Goal: Find specific page/section: Find specific page/section

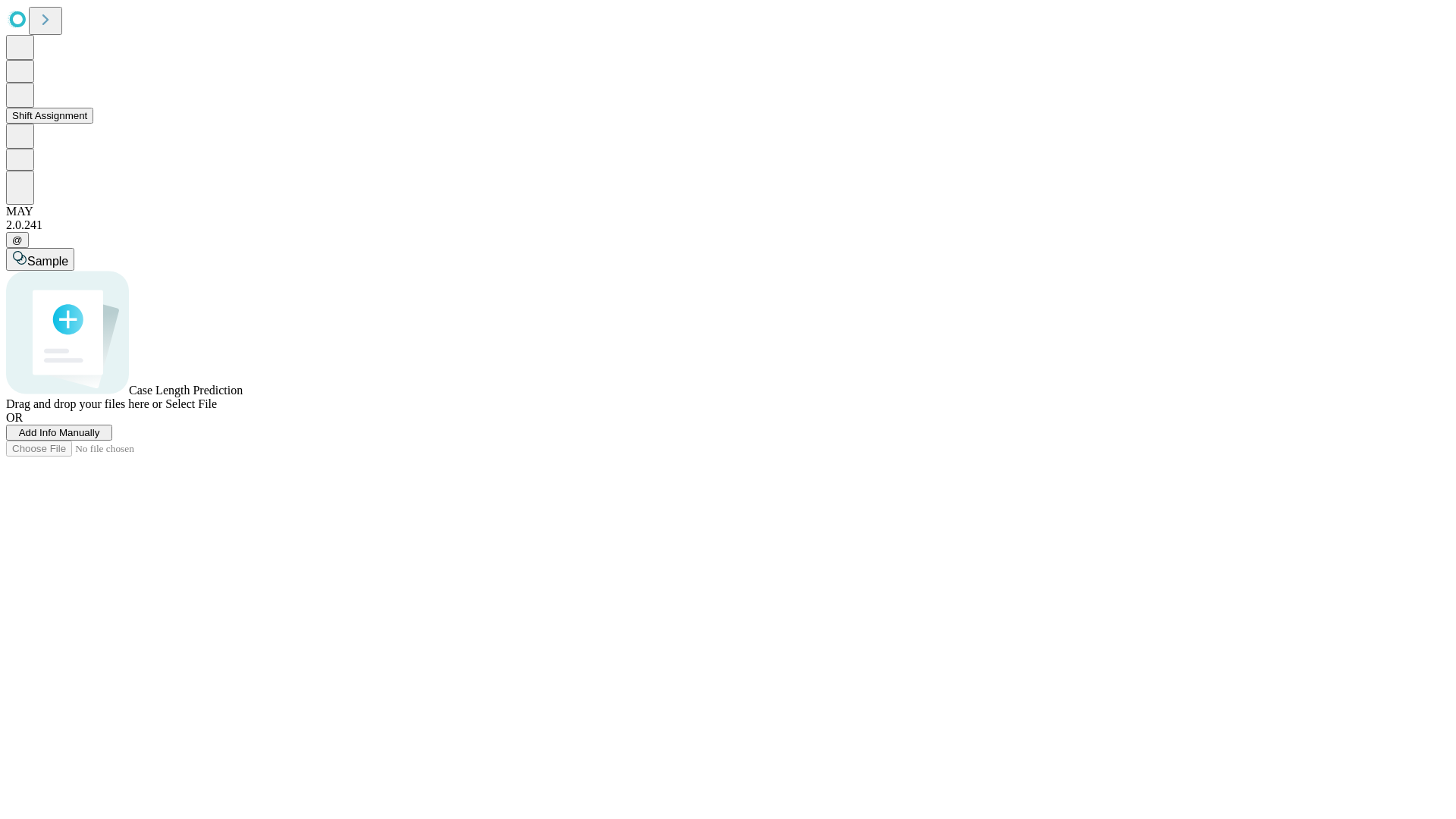
click at [94, 124] on button "Shift Assignment" at bounding box center [49, 115] width 87 height 16
